Goal: Feedback & Contribution: Contribute content

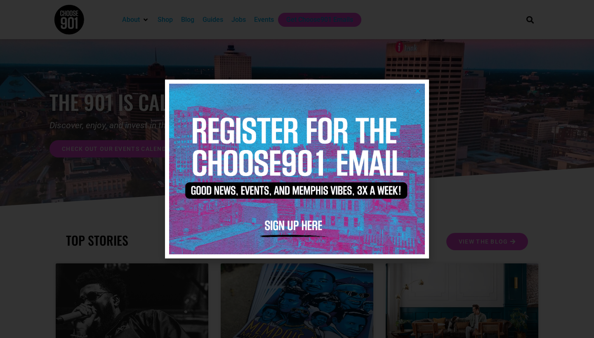
click at [416, 90] on icon "Close" at bounding box center [418, 91] width 6 height 6
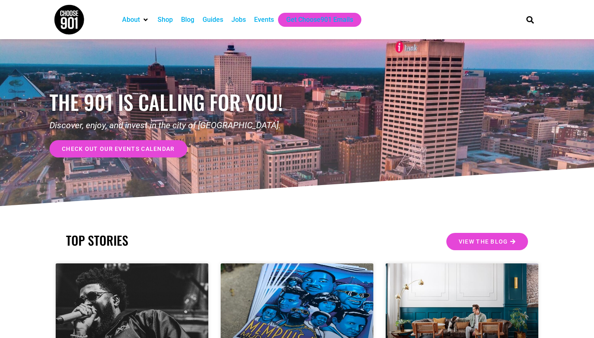
click at [266, 17] on div "Events" at bounding box center [264, 20] width 20 height 10
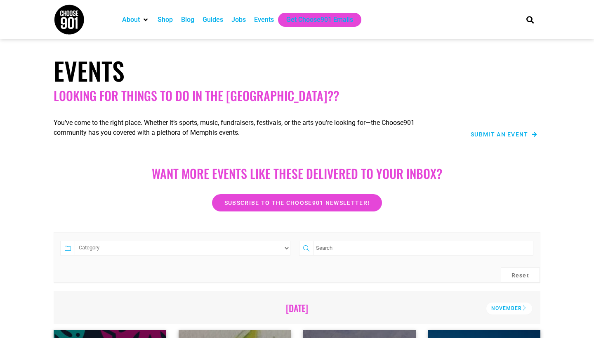
click at [497, 136] on span "Submit an Event" at bounding box center [500, 135] width 58 height 6
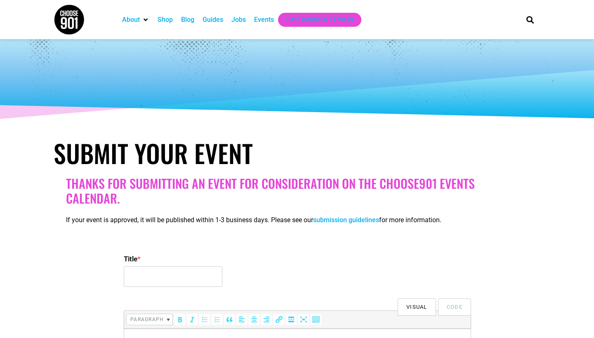
select select
click at [204, 277] on input "Title *" at bounding box center [173, 277] width 99 height 21
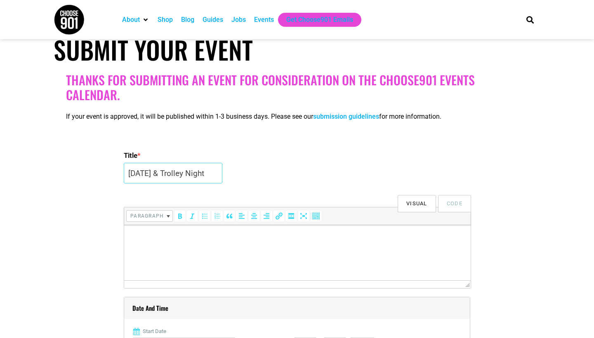
scroll to position [116, 0]
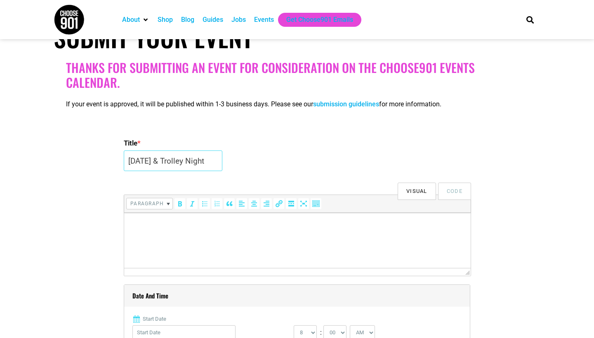
type input "[DATE] & Trolley Night"
click at [197, 236] on html at bounding box center [297, 224] width 347 height 23
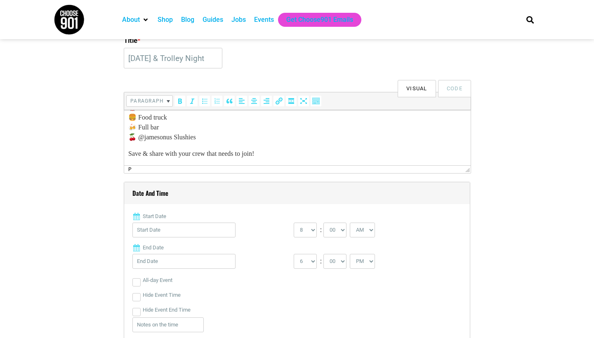
scroll to position [232, 0]
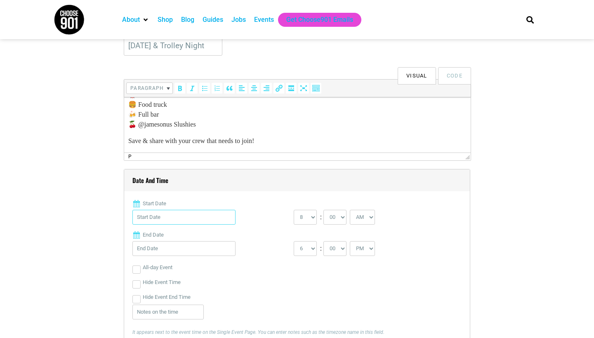
click at [216, 214] on input "Start Date" at bounding box center [183, 217] width 103 height 15
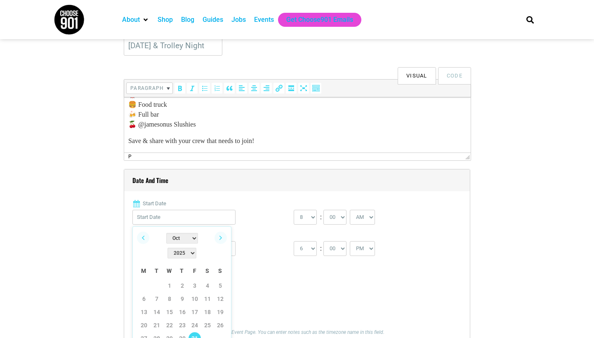
click at [194, 333] on link "31" at bounding box center [195, 339] width 12 height 12
type input "[DATE]"
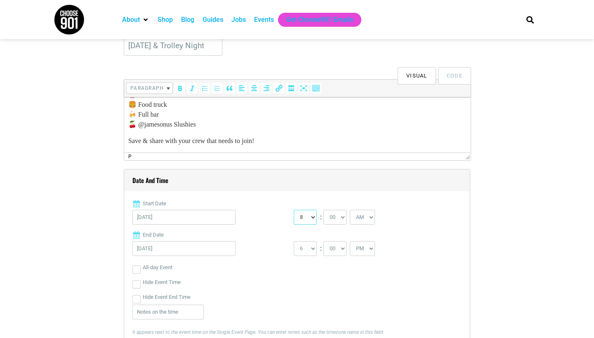
select select "7"
select select "PM"
drag, startPoint x: 350, startPoint y: 218, endPoint x: 364, endPoint y: 225, distance: 15.0
click at [364, 225] on select "AM PM" at bounding box center [362, 217] width 25 height 15
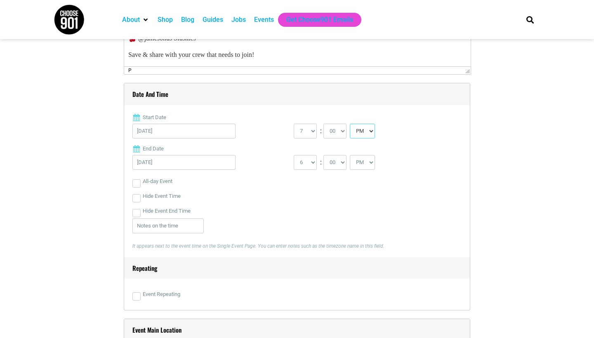
scroll to position [318, 0]
select select "11"
click at [349, 188] on div "All-day Event" at bounding box center [296, 181] width 329 height 15
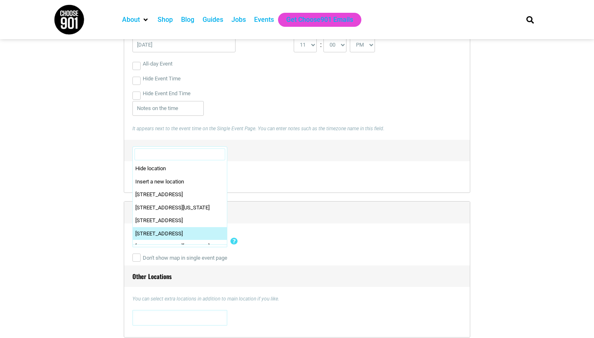
scroll to position [0, 0]
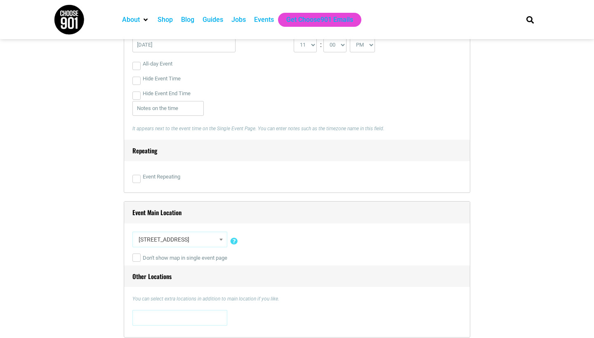
click at [226, 240] on span "[STREET_ADDRESS]" at bounding box center [179, 240] width 95 height 16
select select "5142"
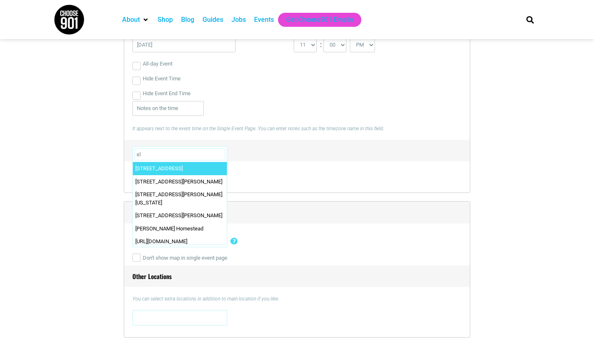
type input "sli"
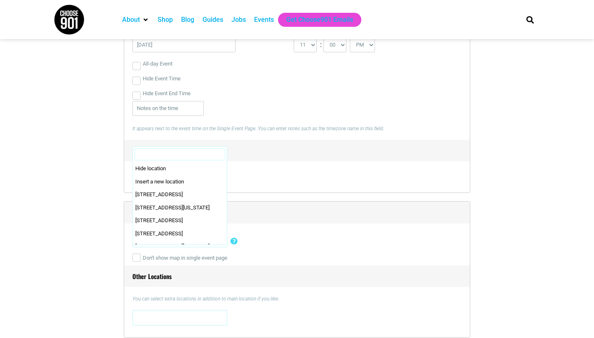
scroll to position [26191, 0]
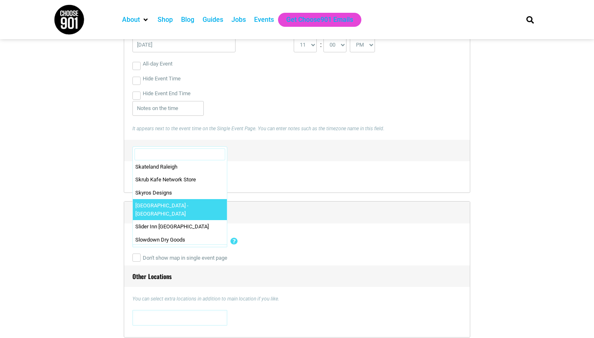
drag, startPoint x: 221, startPoint y: 242, endPoint x: 189, endPoint y: 170, distance: 79.1
select select "2328"
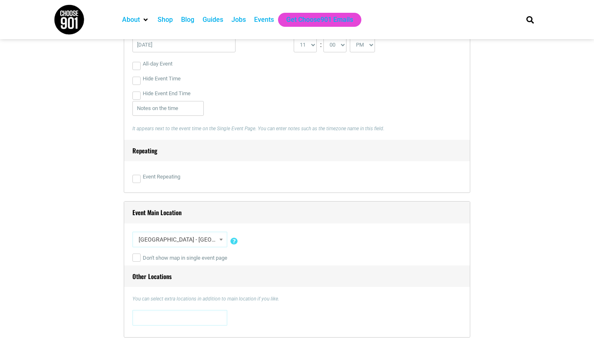
click at [301, 236] on div "Hide location Insert a new location 0 [STREET_ADDRESS][US_STATE] [STREET_ADDRES…" at bounding box center [296, 241] width 329 height 19
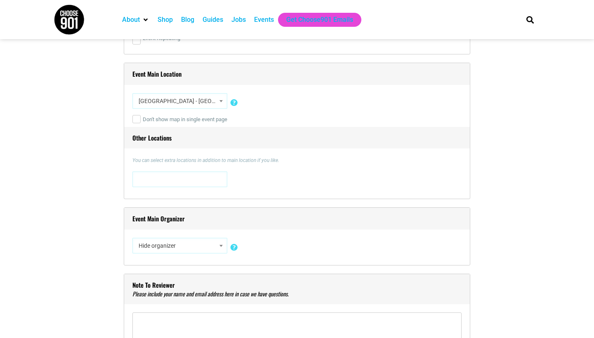
scroll to position [586, 0]
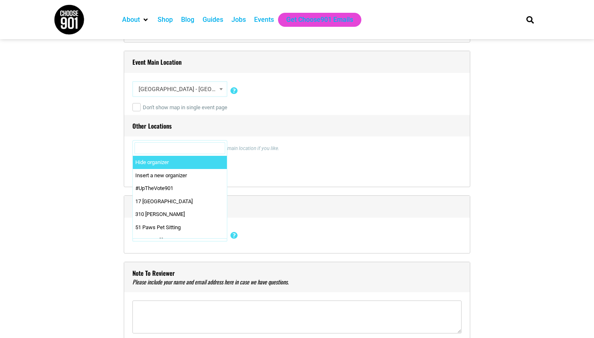
select select "3237"
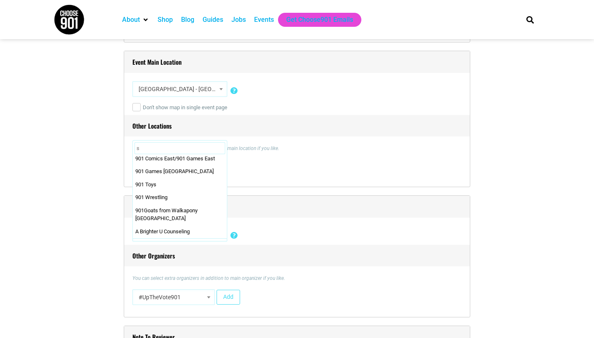
scroll to position [0, 0]
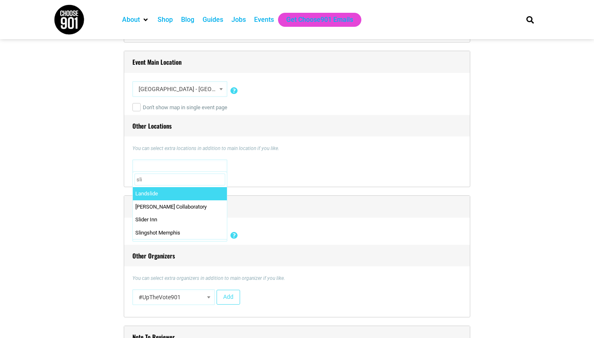
type input "slid"
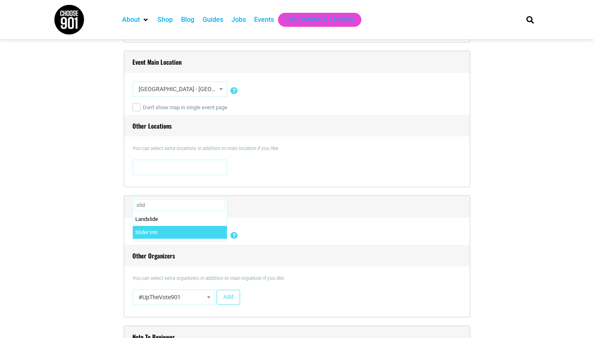
select select "2596"
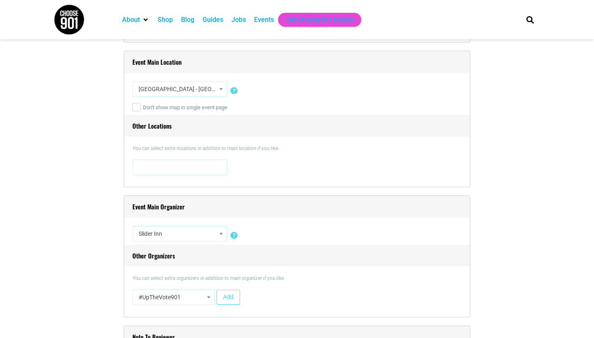
click at [406, 260] on h4 "Other Organizers" at bounding box center [297, 256] width 346 height 22
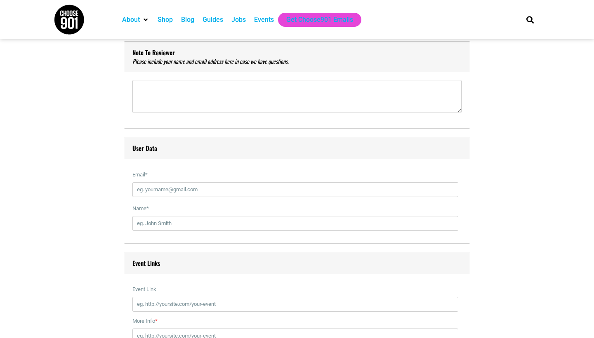
scroll to position [886, 0]
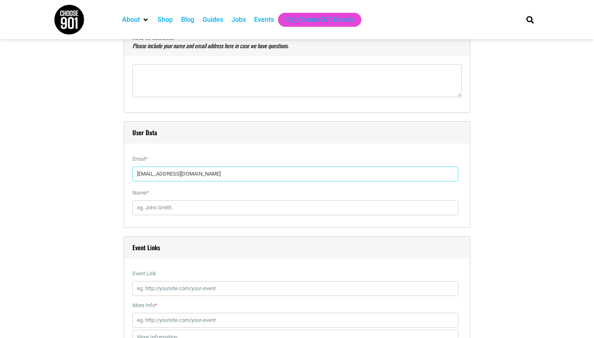
type input "[EMAIL_ADDRESS][DOMAIN_NAME]"
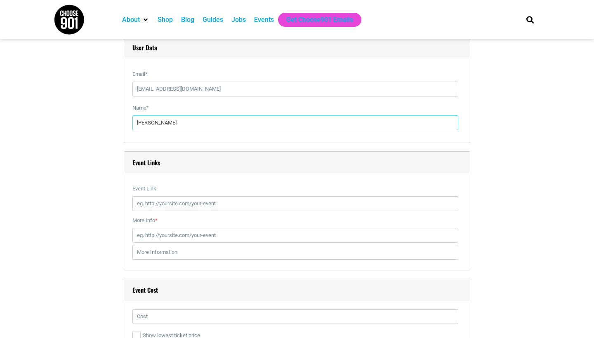
scroll to position [1003, 0]
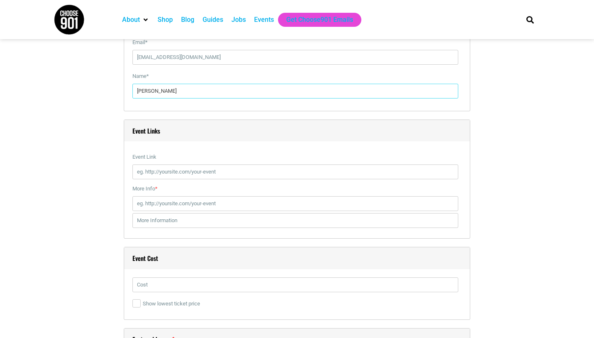
type input "[PERSON_NAME]"
click at [175, 203] on input "More Info *" at bounding box center [295, 203] width 326 height 15
paste input "[URL][DOMAIN_NAME]"
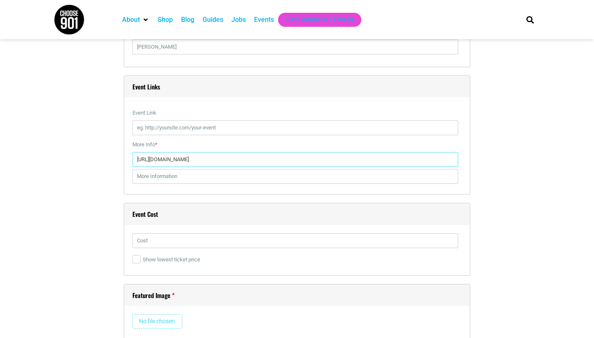
scroll to position [1048, 0]
type input "[URL][DOMAIN_NAME]"
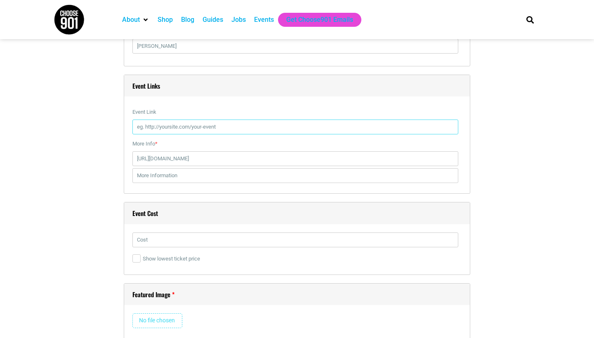
click at [170, 125] on input "Event Link" at bounding box center [295, 127] width 326 height 15
paste input "[URL][DOMAIN_NAME]"
type input "[URL][DOMAIN_NAME]"
click at [172, 237] on input "text" at bounding box center [295, 240] width 326 height 15
type input "n/a"
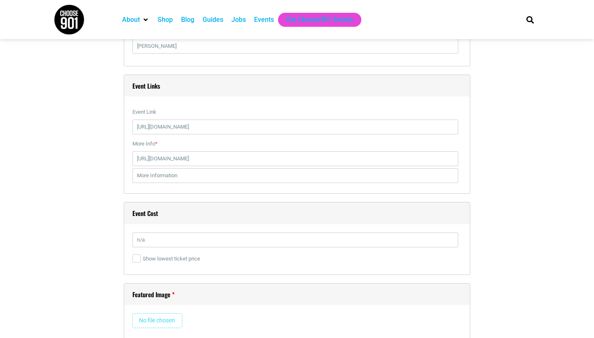
click at [149, 321] on input "file" at bounding box center [157, 321] width 50 height 15
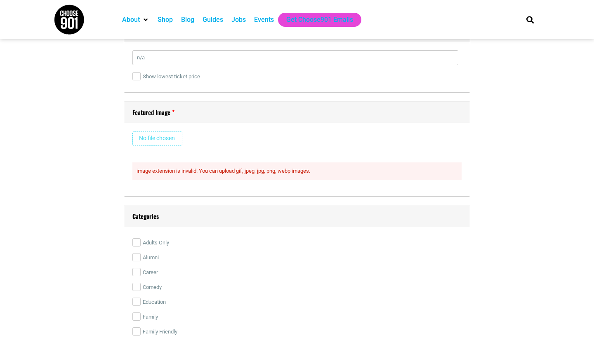
scroll to position [1233, 0]
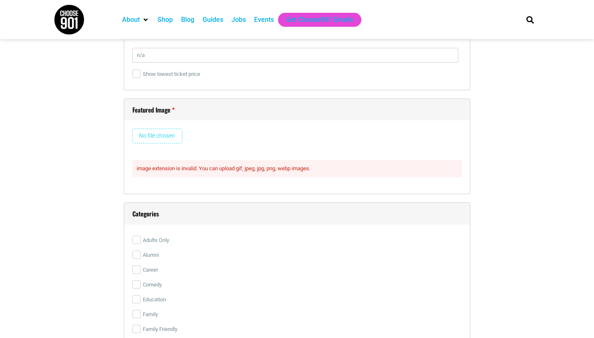
click at [152, 129] on input "file" at bounding box center [157, 136] width 50 height 15
click at [165, 137] on input "file" at bounding box center [157, 136] width 50 height 15
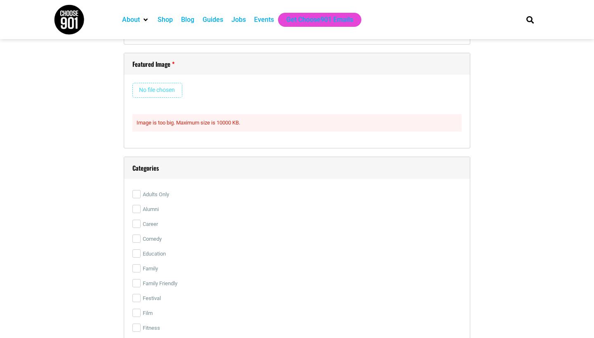
scroll to position [1277, 0]
click at [160, 83] on div "Featured Image Remove Image Image is too big. Maximum size is 10000 KB." at bounding box center [297, 103] width 347 height 96
click at [161, 95] on input "file" at bounding box center [157, 92] width 50 height 15
type input "C:\fakepath\Slider [DATE].png"
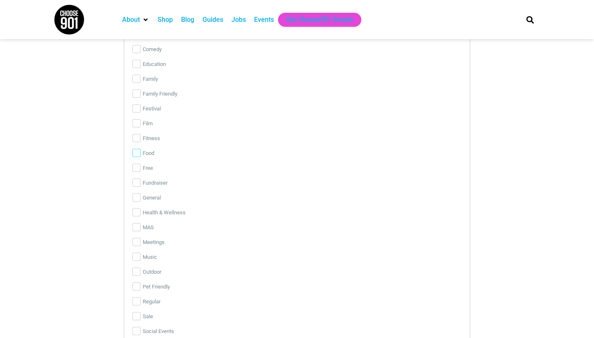
scroll to position [1887, 0]
click at [136, 151] on input "Free" at bounding box center [136, 153] width 8 height 8
checkbox input "true"
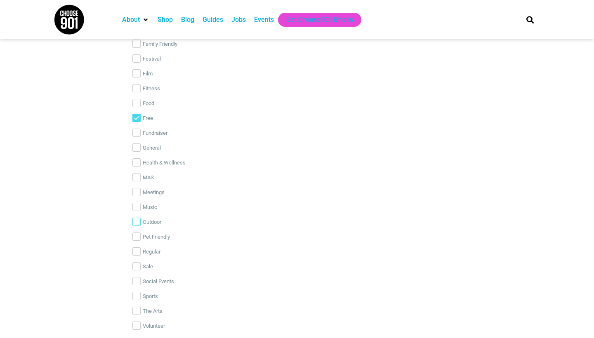
click at [135, 224] on input "Outdoor" at bounding box center [136, 222] width 8 height 8
checkbox input "true"
click at [136, 208] on input "Music" at bounding box center [136, 207] width 8 height 8
checkbox input "true"
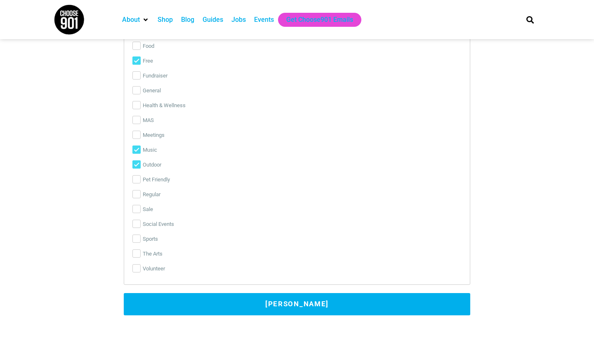
scroll to position [1982, 0]
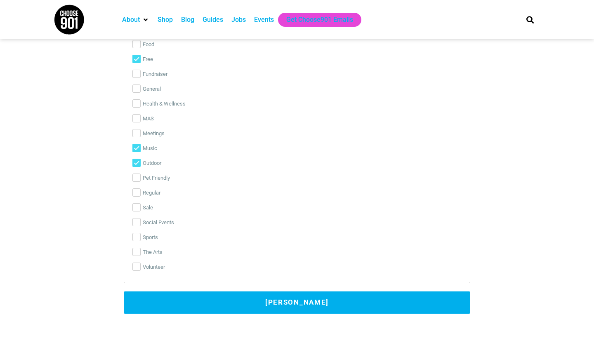
click at [137, 57] on input "Free" at bounding box center [136, 59] width 8 height 8
checkbox input "false"
click at [138, 224] on input "Social Events" at bounding box center [136, 222] width 8 height 8
checkbox input "true"
click at [318, 300] on button "[PERSON_NAME]" at bounding box center [297, 303] width 347 height 22
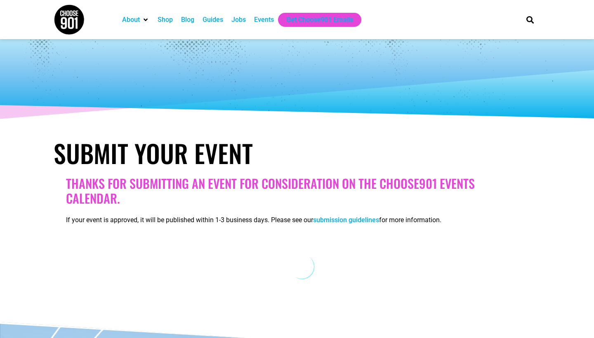
scroll to position [0, 0]
